Goal: Use online tool/utility: Utilize a website feature to perform a specific function

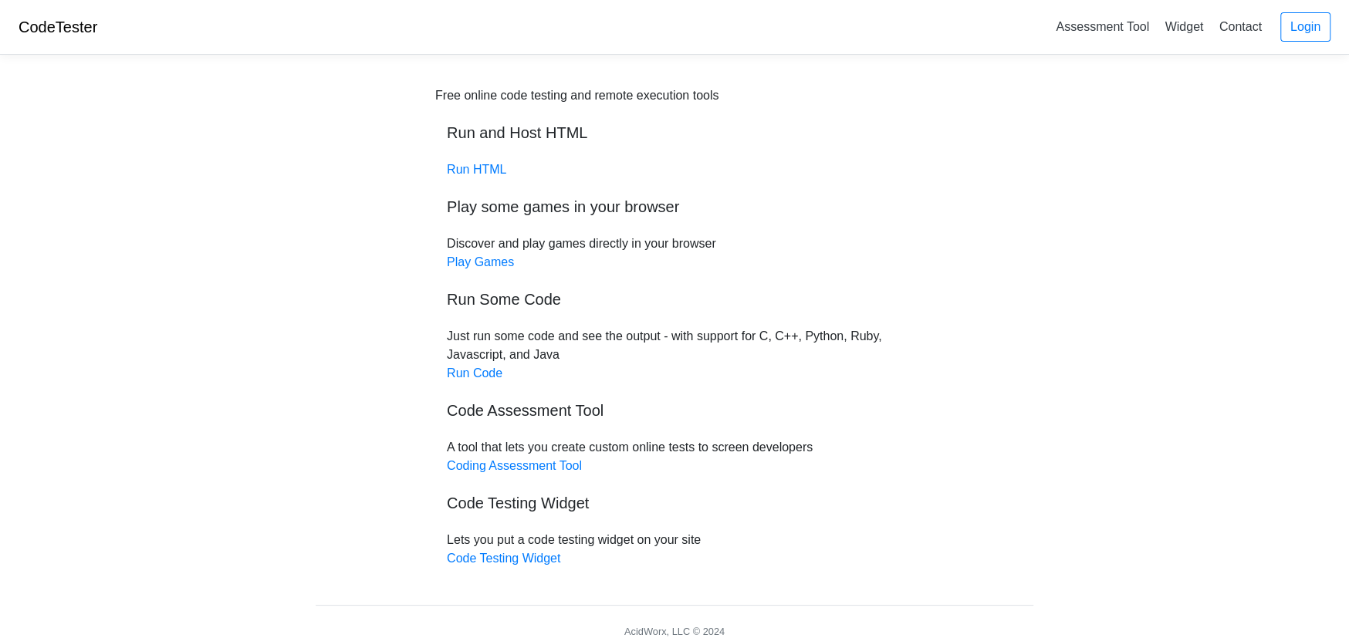
click at [232, 182] on body "CodeTester Assessment Tool Widget Contact Login Free online code testing and re…" at bounding box center [674, 332] width 1349 height 664
click at [496, 377] on link "Run Code" at bounding box center [475, 373] width 56 height 13
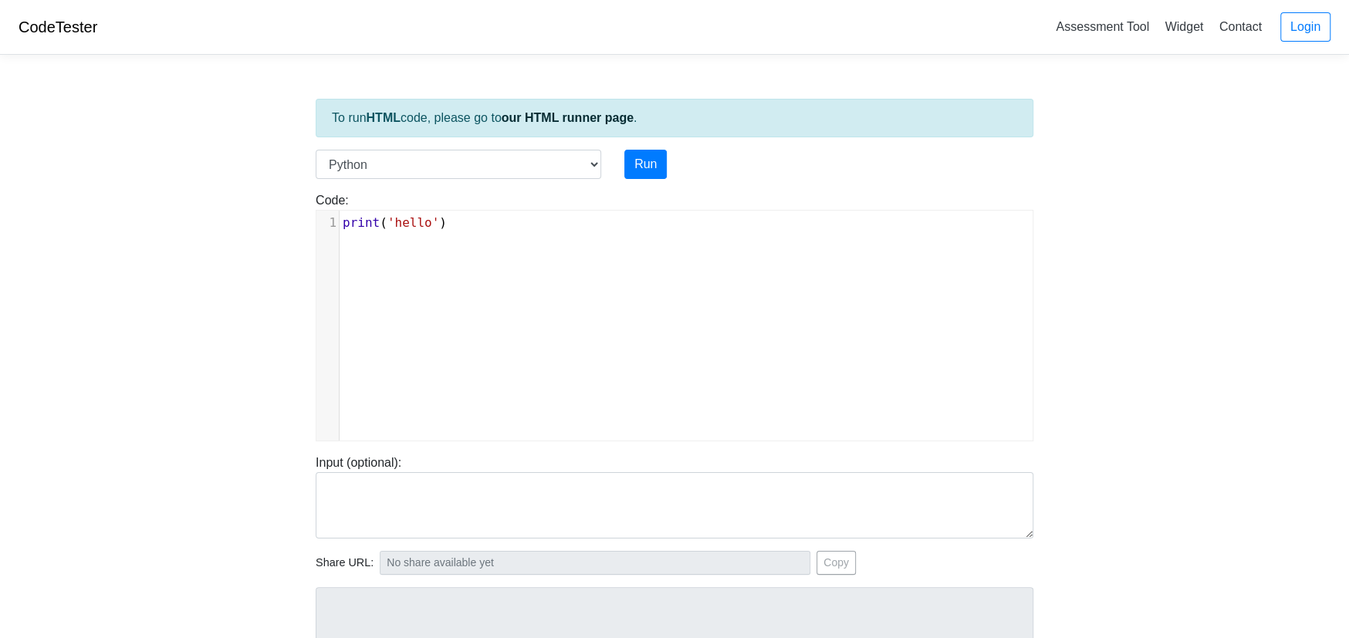
click at [467, 225] on pre "print ( 'hello' )" at bounding box center [692, 223] width 705 height 19
click at [551, 172] on select "C C++ Go Java Javascript Python Ruby" at bounding box center [459, 164] width 286 height 29
select select "c"
click at [316, 150] on select "C C++ Go Java Javascript Python Ruby" at bounding box center [459, 164] width 286 height 29
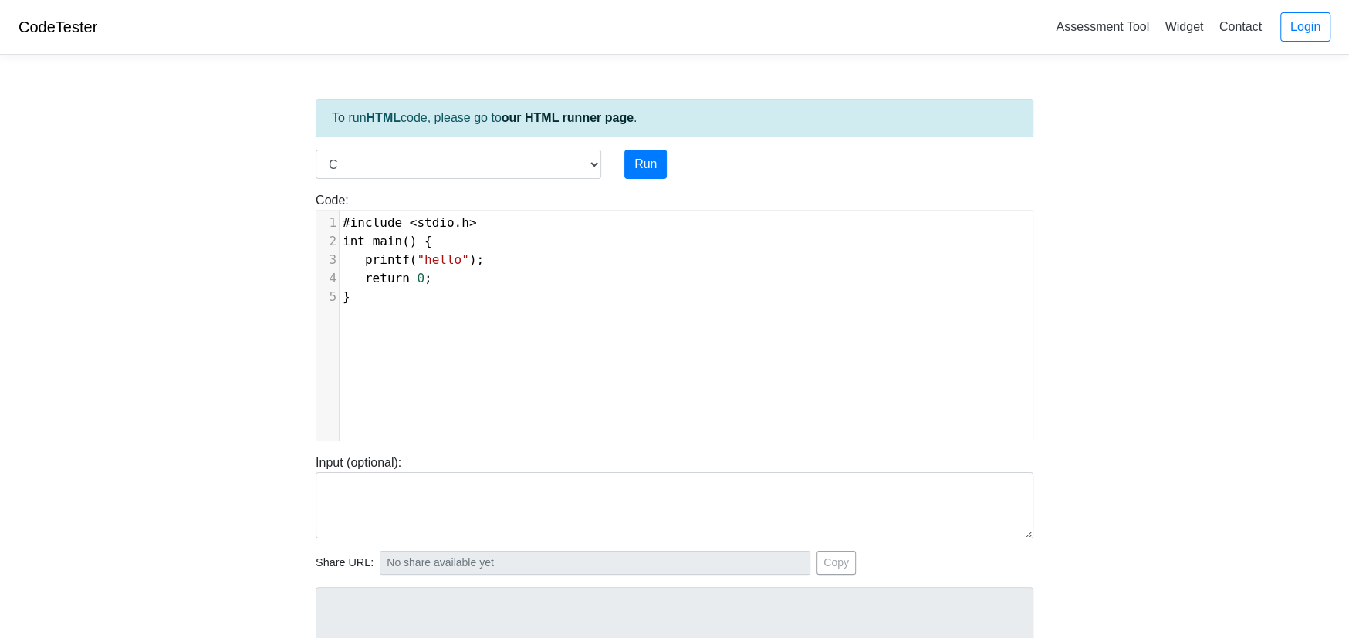
click at [572, 272] on pre "return 0 ;" at bounding box center [692, 278] width 705 height 19
click at [498, 364] on div "xxxxxxxxxx 1 #include < stdio . h > 2 int main () { 3 printf ( "hello" ); 4 ret…" at bounding box center [686, 337] width 740 height 253
type textarea "#include <stdio.h> int main() { printf("hello"); return 0; }"
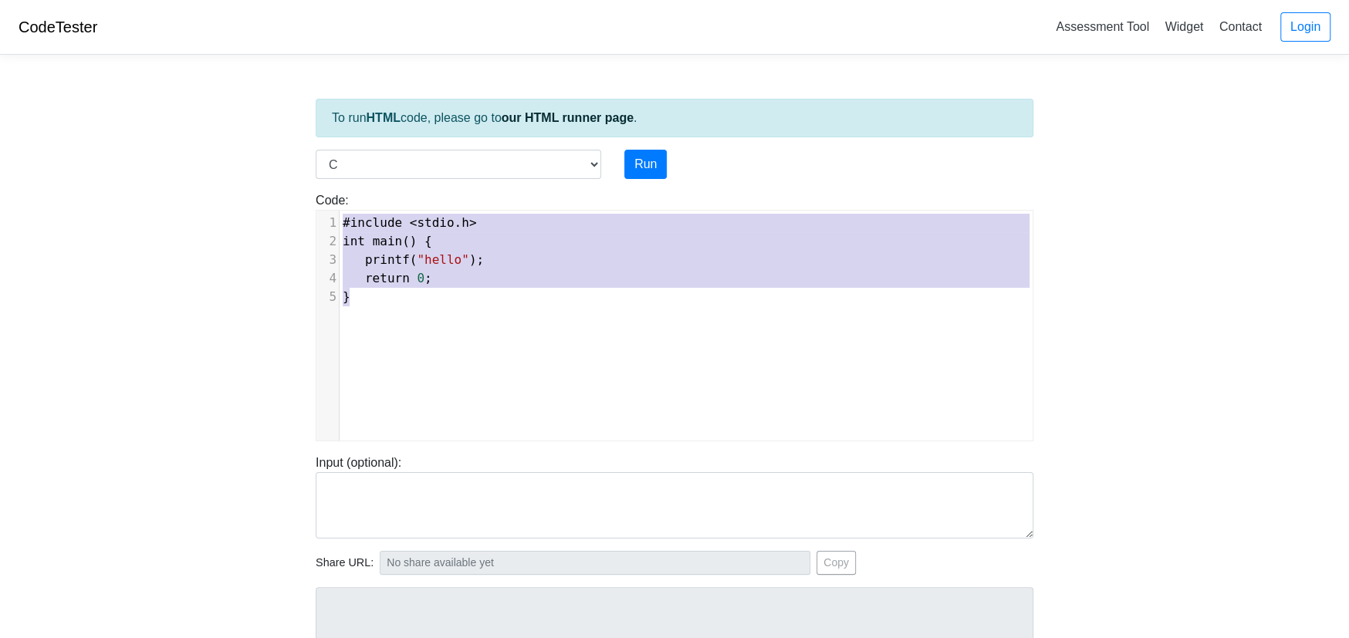
drag, startPoint x: 444, startPoint y: 333, endPoint x: 283, endPoint y: 184, distance: 219.1
click at [283, 184] on body "CodeTester Assessment Tool Widget Contact Login To run HTML code, please go to …" at bounding box center [674, 412] width 1349 height 824
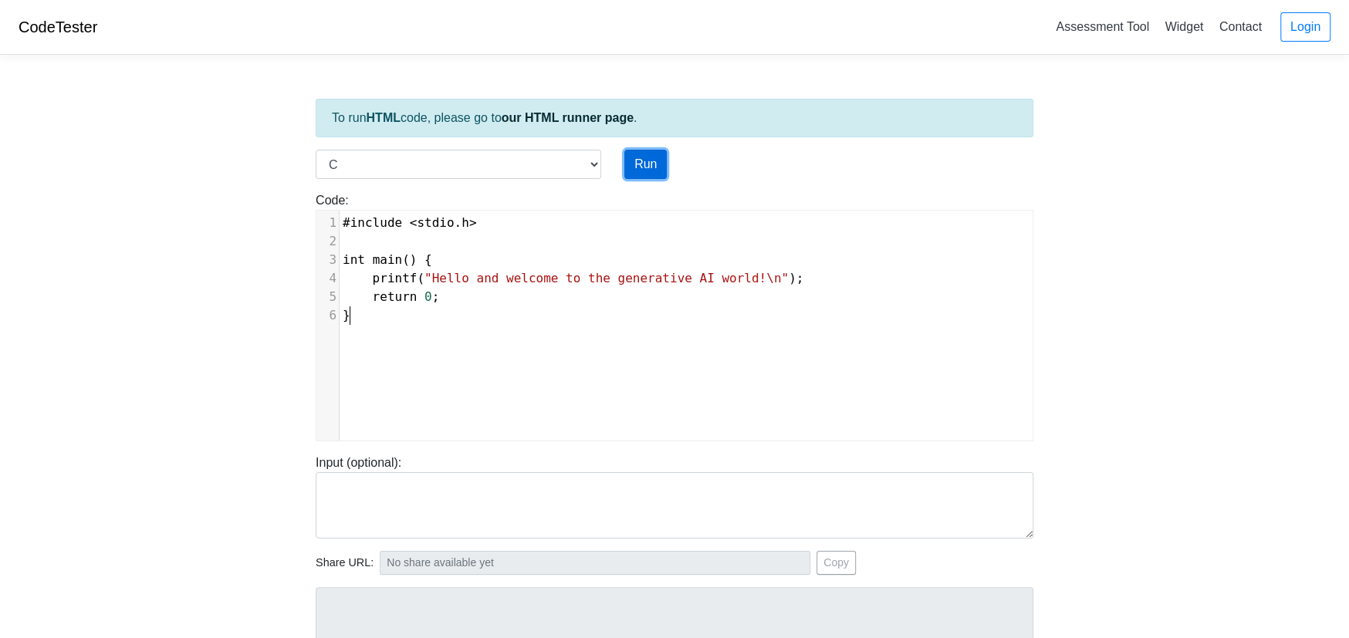
click at [656, 164] on button "Run" at bounding box center [645, 164] width 42 height 29
type input "[URL][DOMAIN_NAME]"
type textarea "Stdout: Hello and welcome to the generative AI world!"
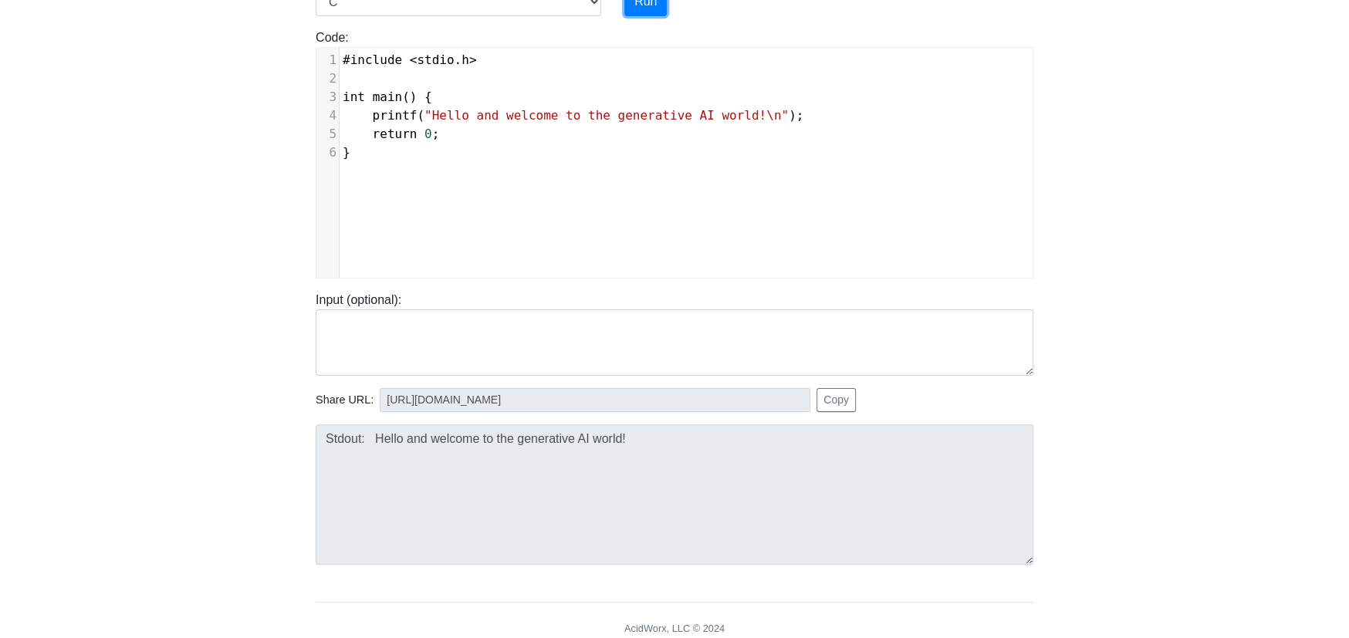
scroll to position [222, 0]
